Goal: Task Accomplishment & Management: Manage account settings

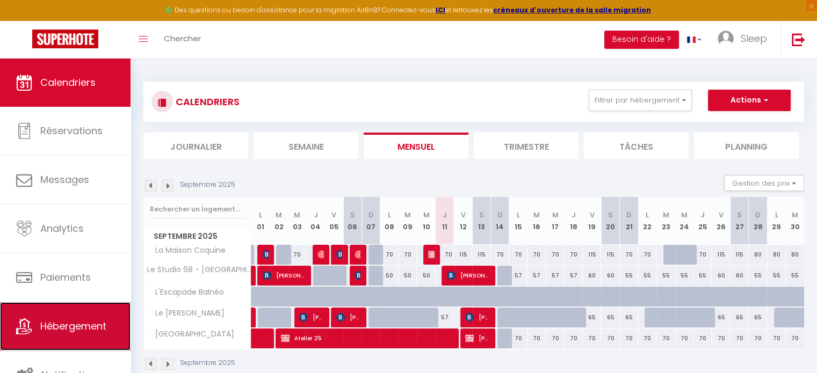
click at [84, 341] on link "Hébergement" at bounding box center [65, 326] width 131 height 48
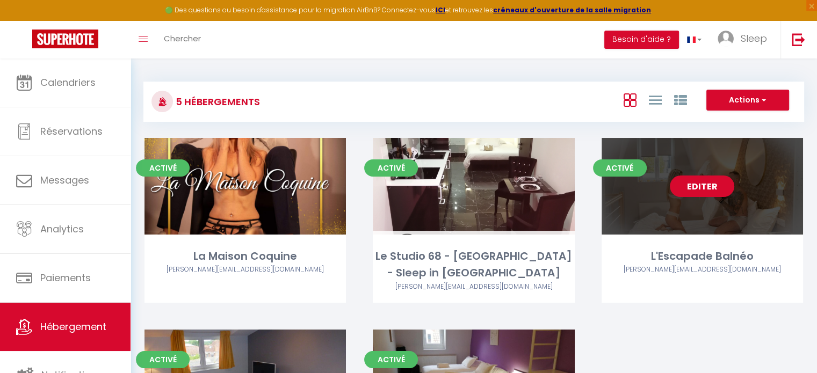
click at [696, 187] on link "Editer" at bounding box center [702, 186] width 64 height 21
select select "3"
select select "2"
select select "1"
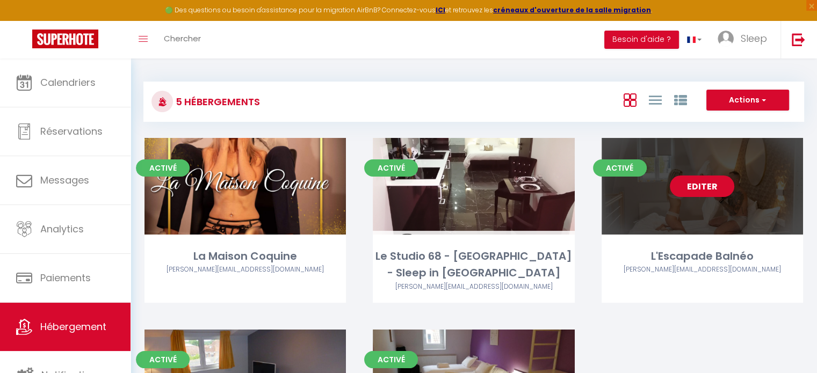
select select
select select "28"
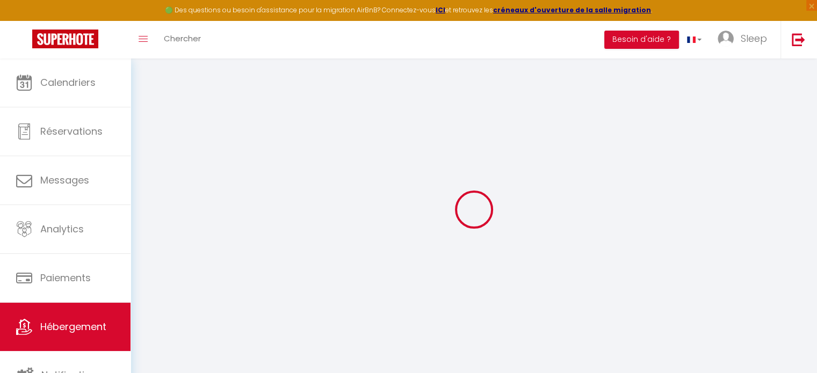
select select
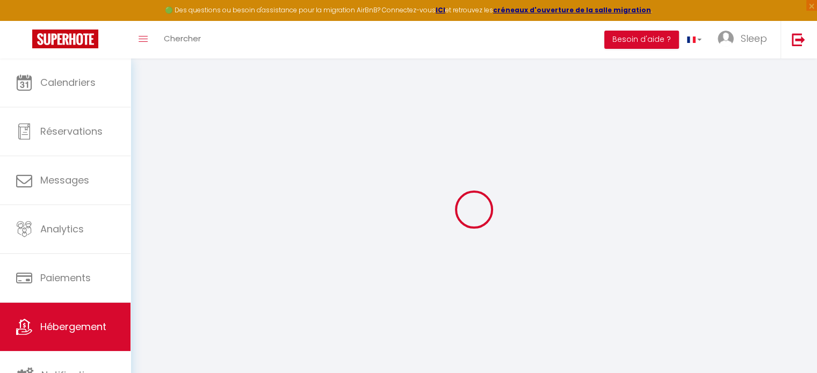
select select
checkbox input "false"
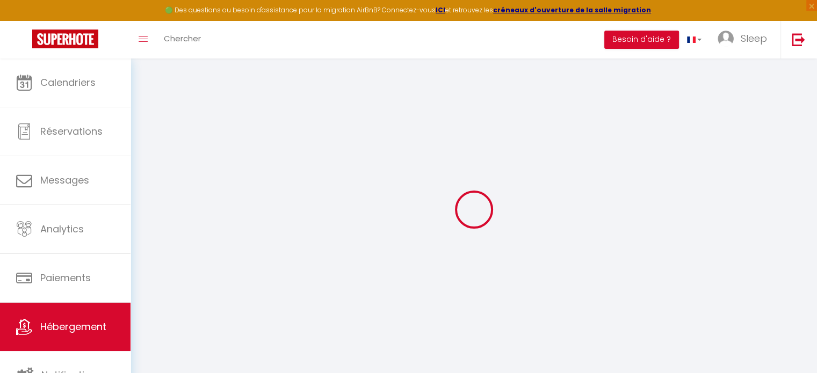
select select
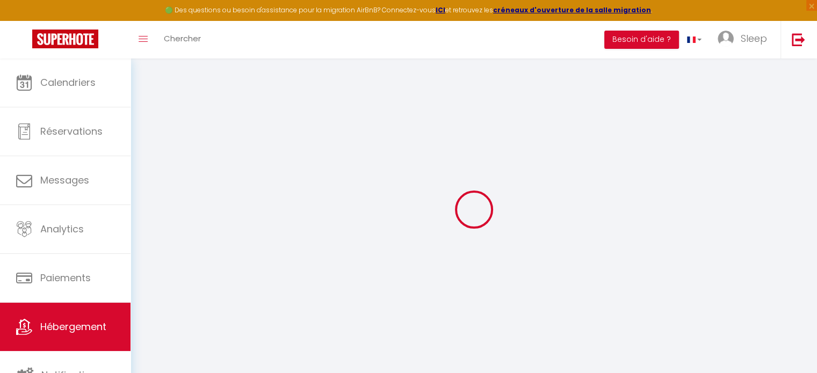
select select
checkbox input "false"
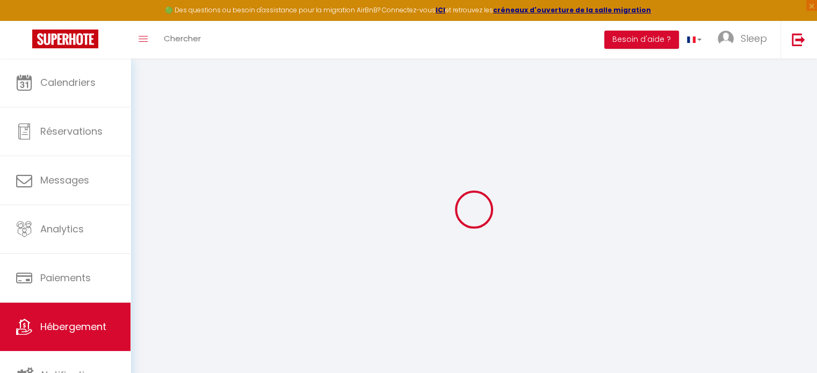
checkbox input "false"
select select
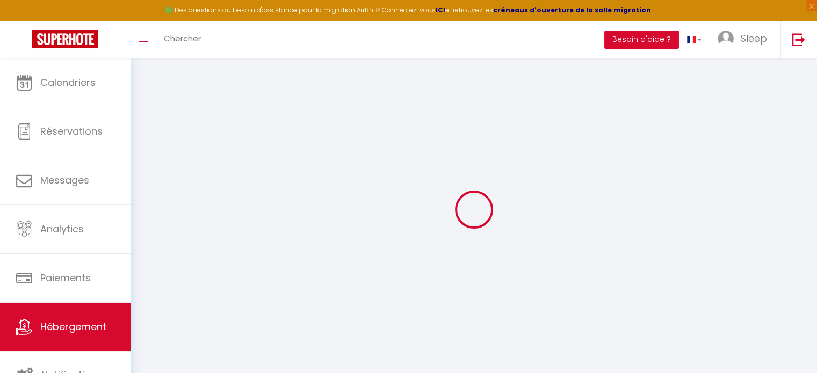
select select
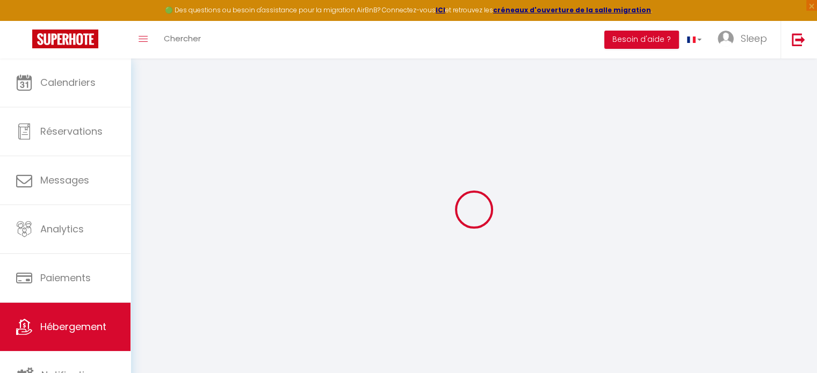
checkbox input "false"
select select
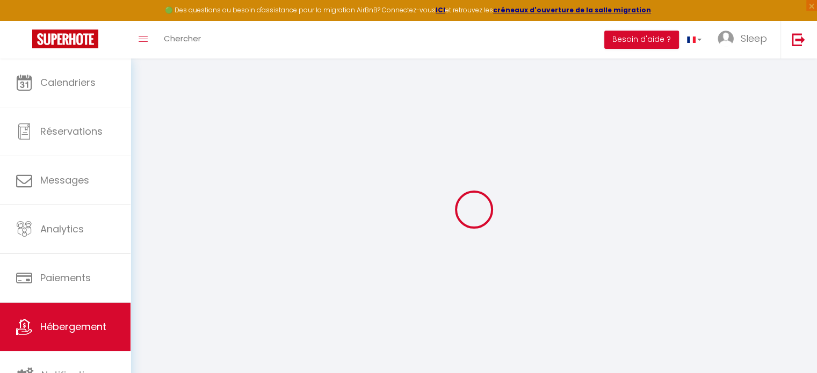
select select
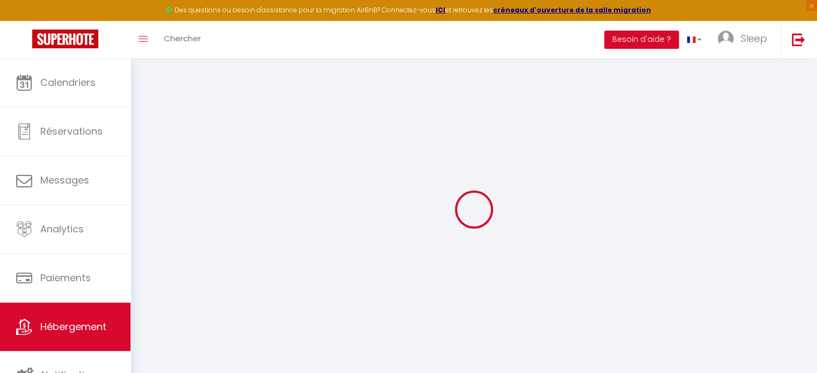
select select
checkbox input "false"
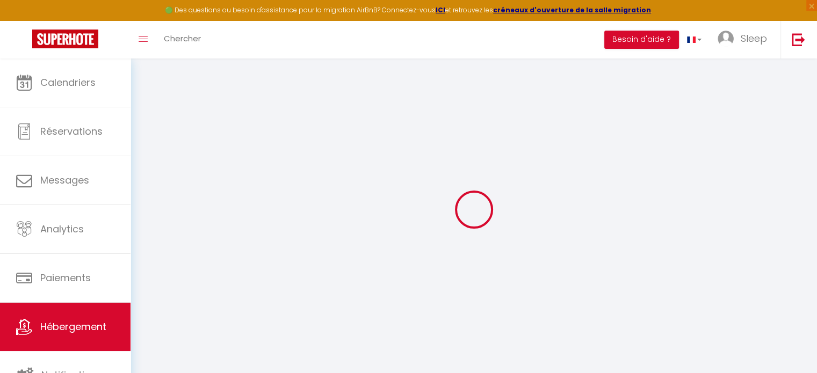
checkbox input "false"
select select
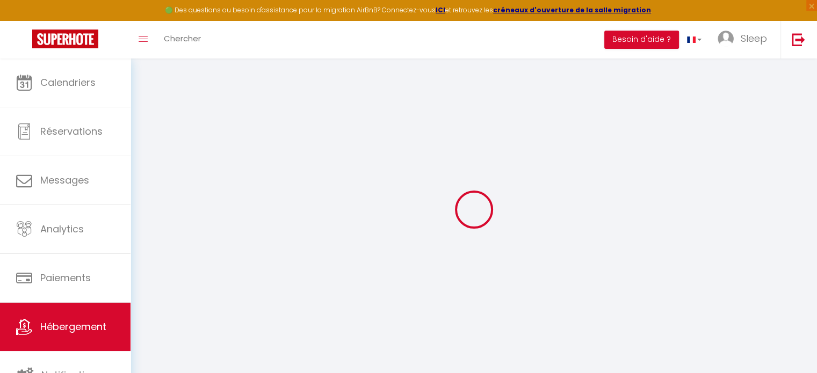
select select
checkbox input "false"
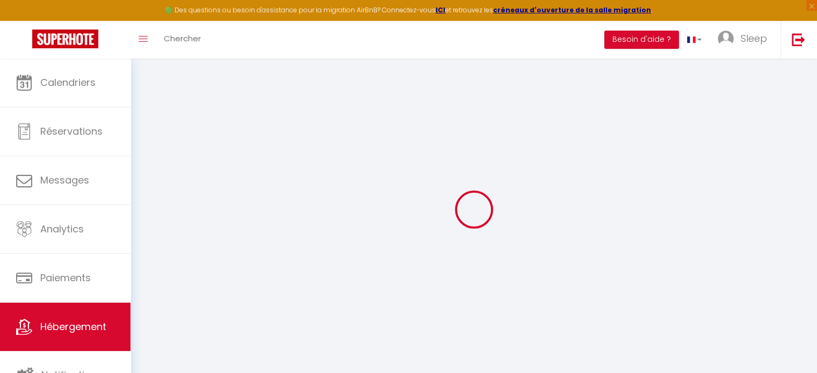
checkbox input "false"
select select
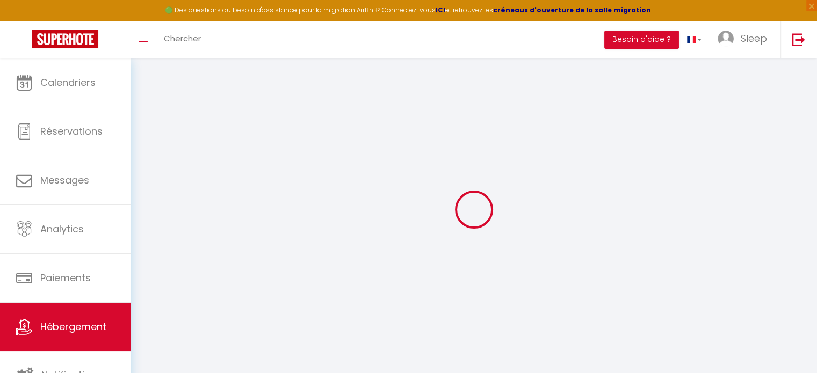
type input "L'Escapade Balnéo"
type input "Sleep In [GEOGRAPHIC_DATA]"
select select "2"
type input "80"
type input "35"
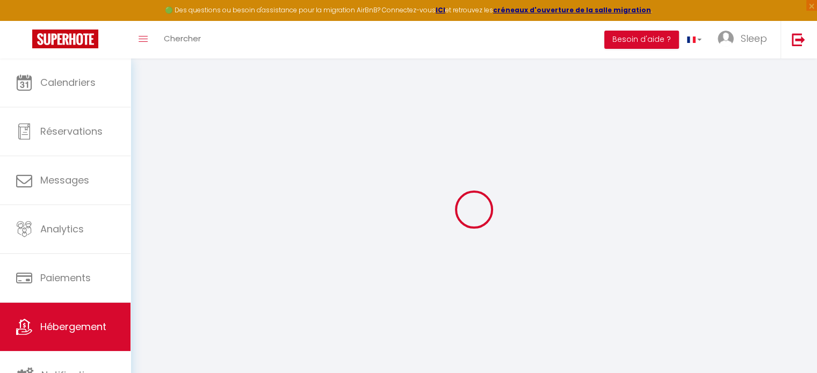
type input "5"
type input "350"
select select
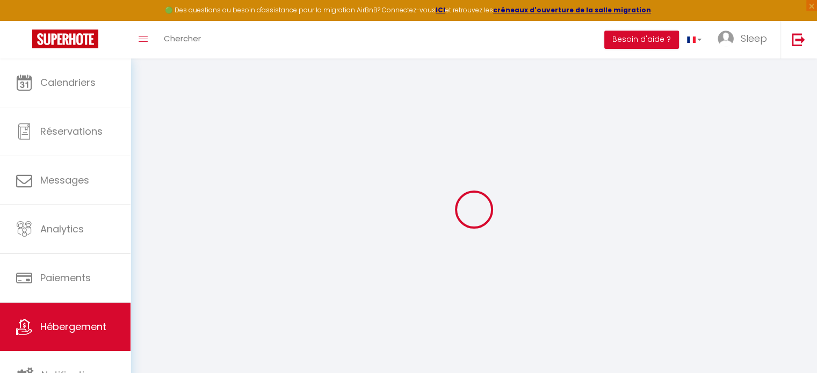
select select
type input "[STREET_ADDRESS]; 1ier étage"
type input "62400"
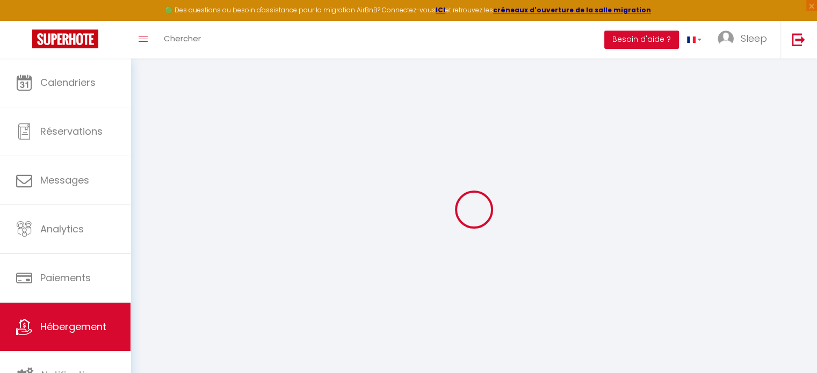
type input "Béthune"
type input "[EMAIL_ADDRESS][DOMAIN_NAME]"
select select "4985"
checkbox input "false"
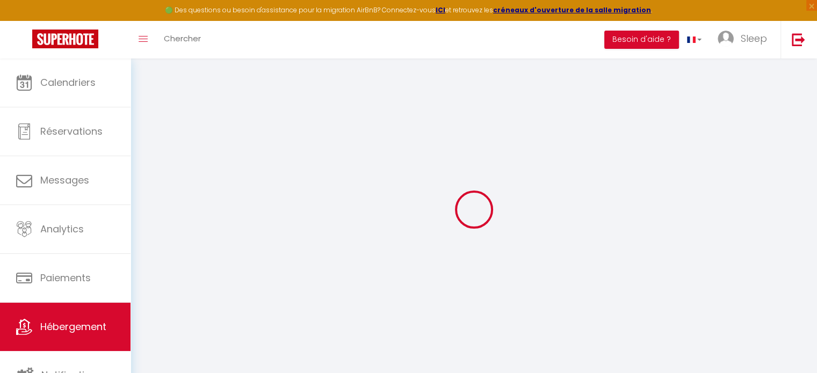
checkbox input "false"
radio input "true"
type input "0"
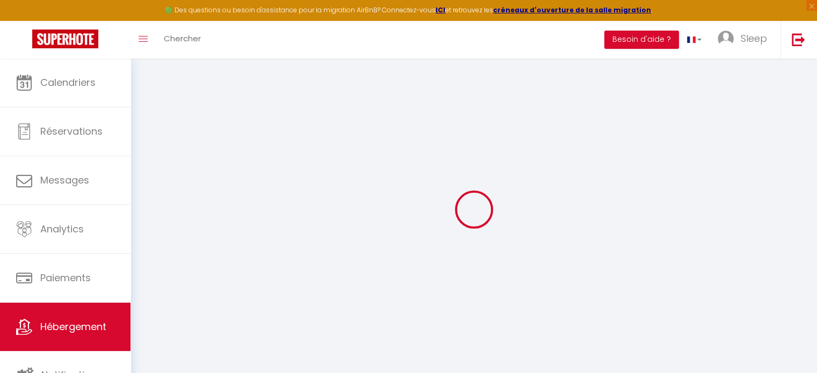
type input "0"
select select
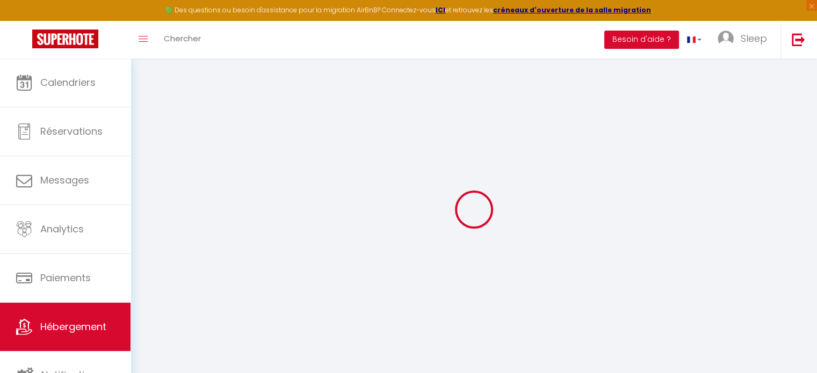
select select
checkbox input "false"
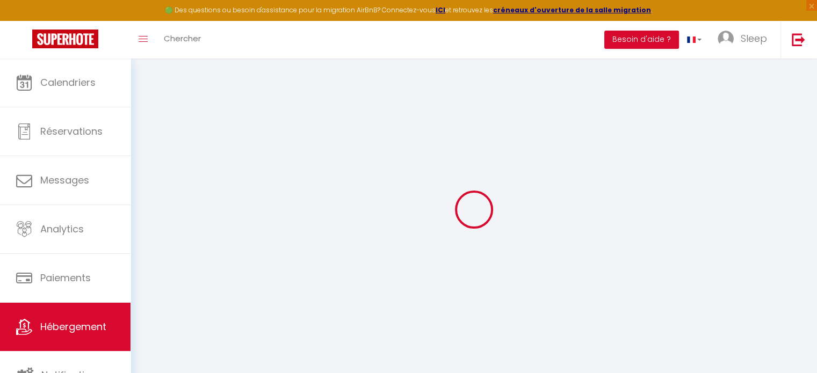
checkbox input "false"
select select
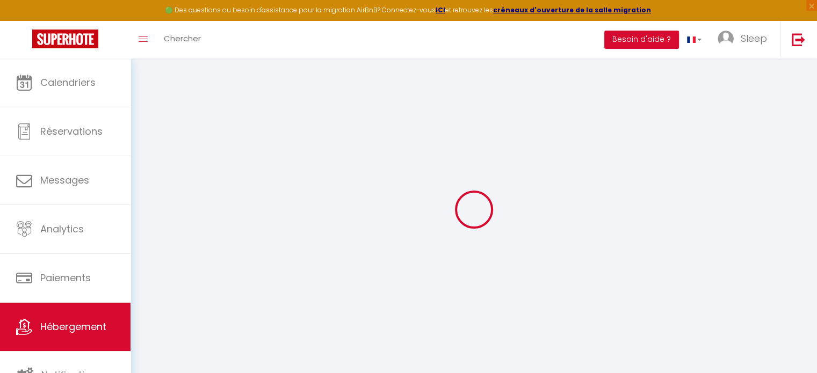
select select
checkbox input "false"
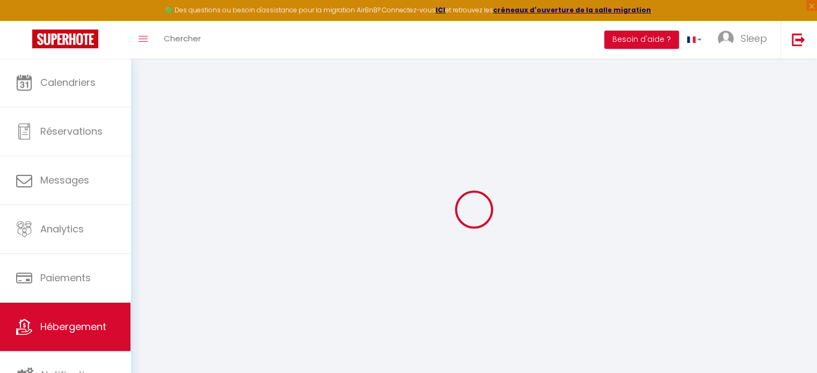
checkbox input "false"
select select "18:00"
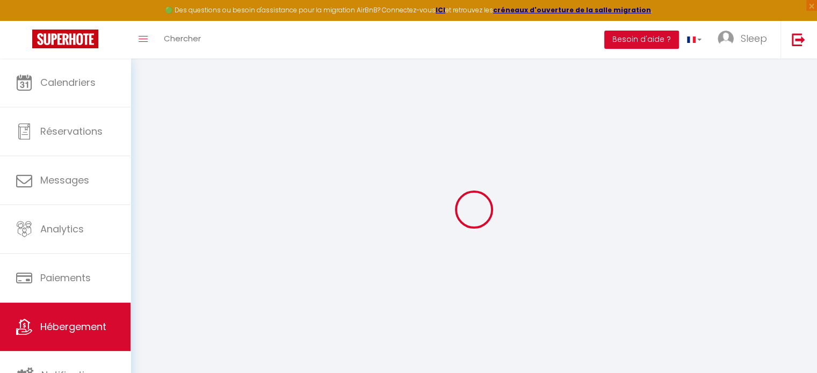
select select "20:00"
select select "10:00"
select select "30"
select select "120"
checkbox input "false"
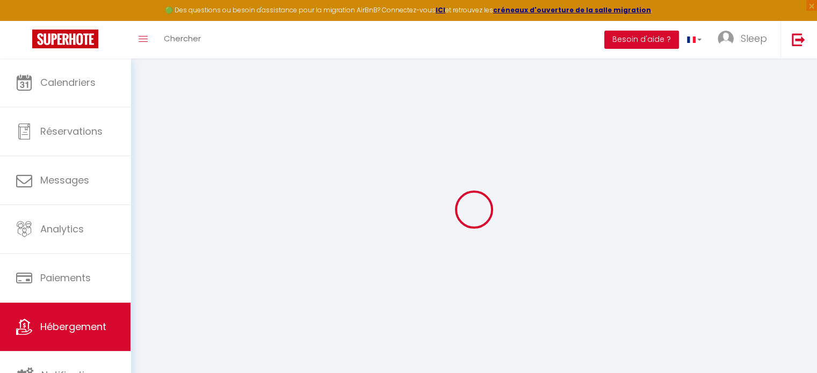
checkbox input "false"
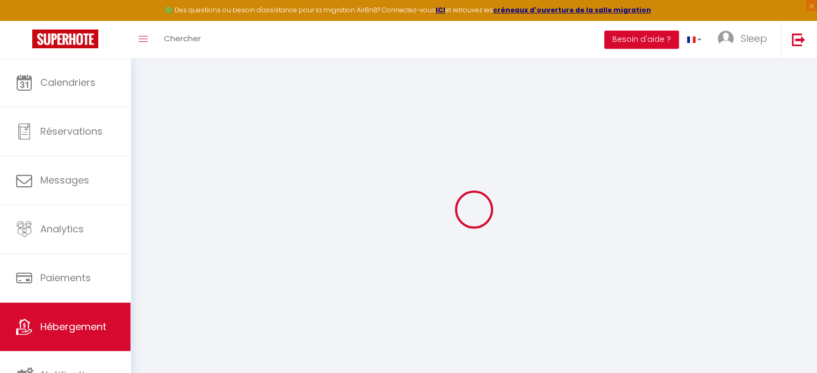
checkbox input "false"
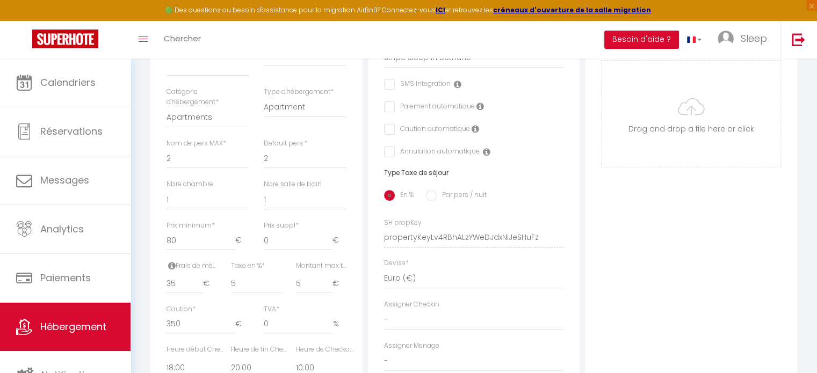
scroll to position [580, 0]
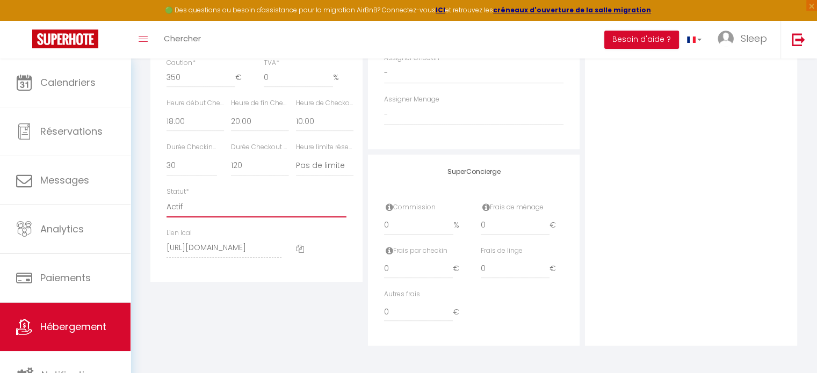
click at [208, 197] on select "Actif Pas actif" at bounding box center [257, 207] width 180 height 20
select select "0"
click at [167, 197] on select "Actif Pas actif" at bounding box center [257, 207] width 180 height 20
checkbox input "false"
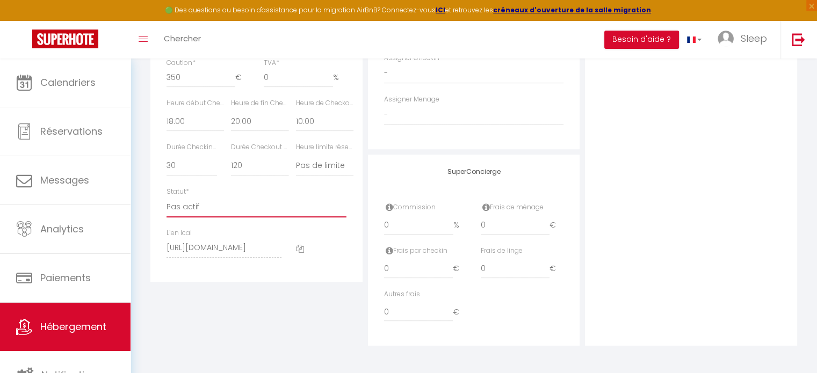
checkbox input "false"
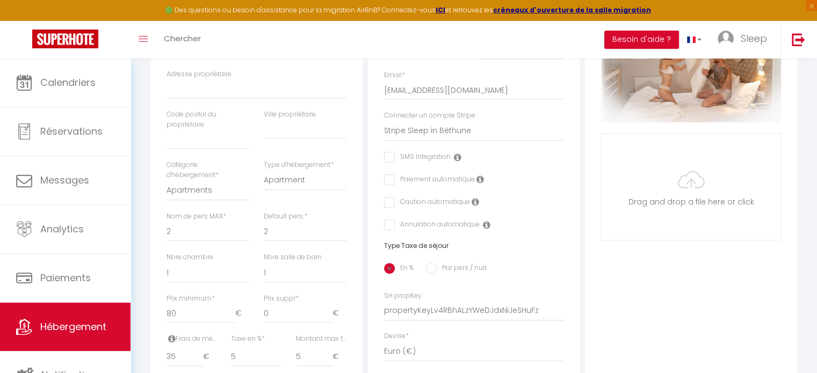
scroll to position [0, 0]
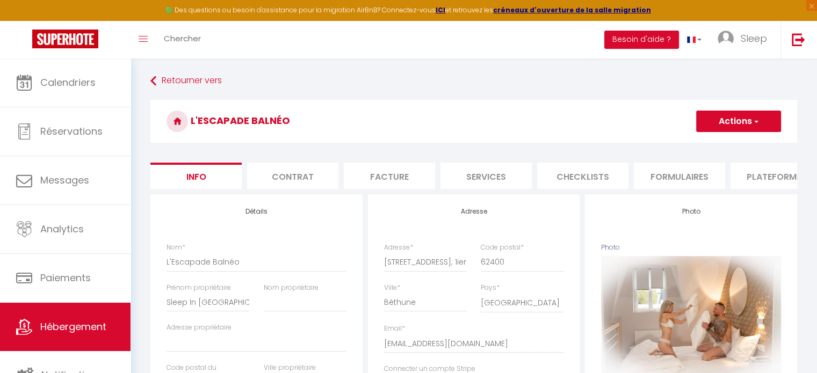
click at [754, 127] on button "Actions" at bounding box center [738, 121] width 85 height 21
click at [706, 145] on input "Enregistrer" at bounding box center [696, 145] width 40 height 11
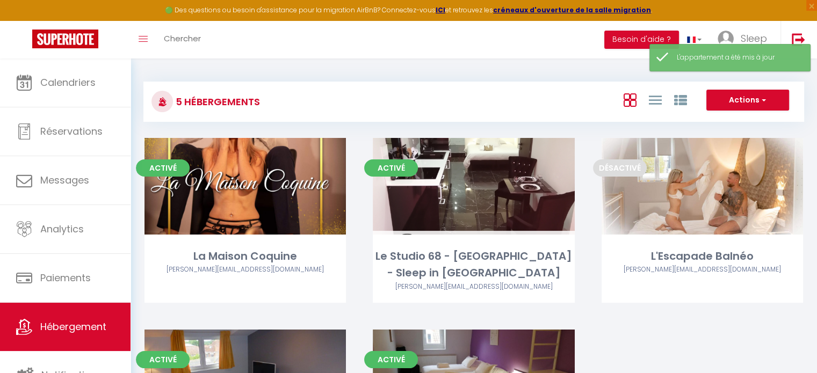
click at [654, 351] on div "Activé Editer La Maison Coquine [PERSON_NAME][EMAIL_ADDRESS][DOMAIN_NAME] Activ…" at bounding box center [474, 321] width 686 height 366
